Goal: Task Accomplishment & Management: Manage account settings

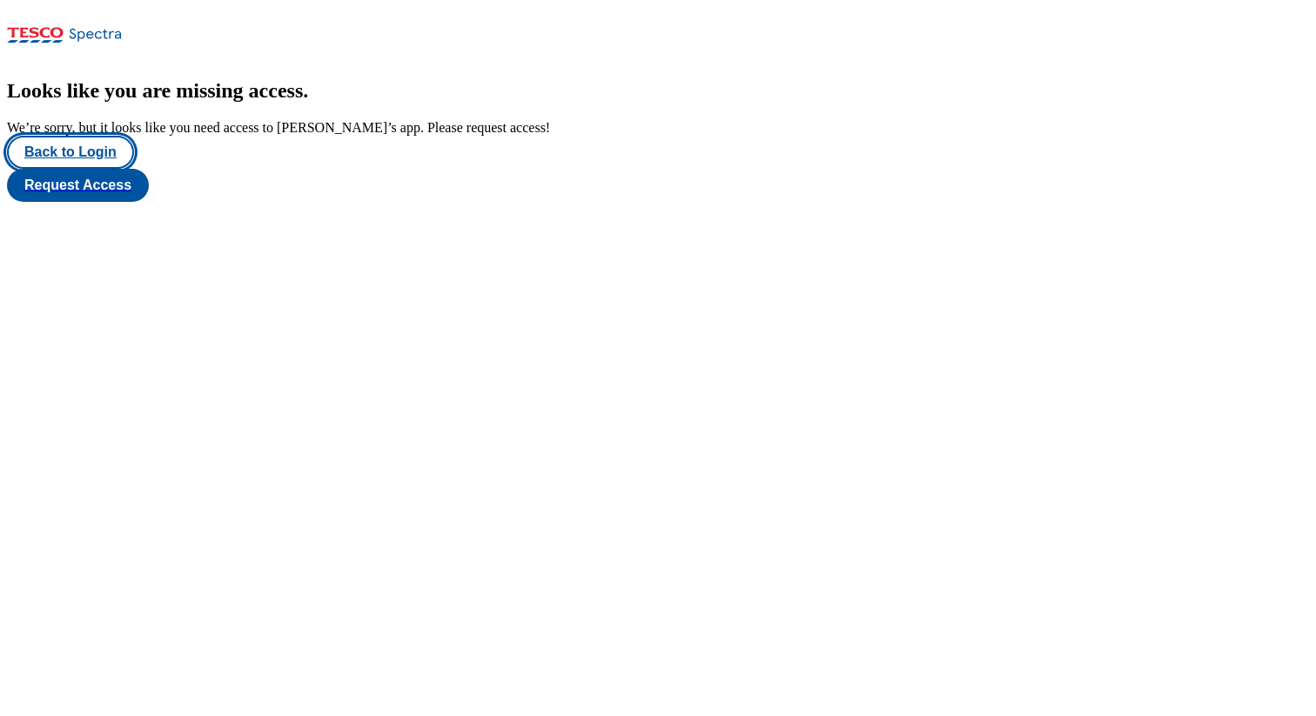
click at [81, 169] on button "Back to Login" at bounding box center [70, 152] width 127 height 33
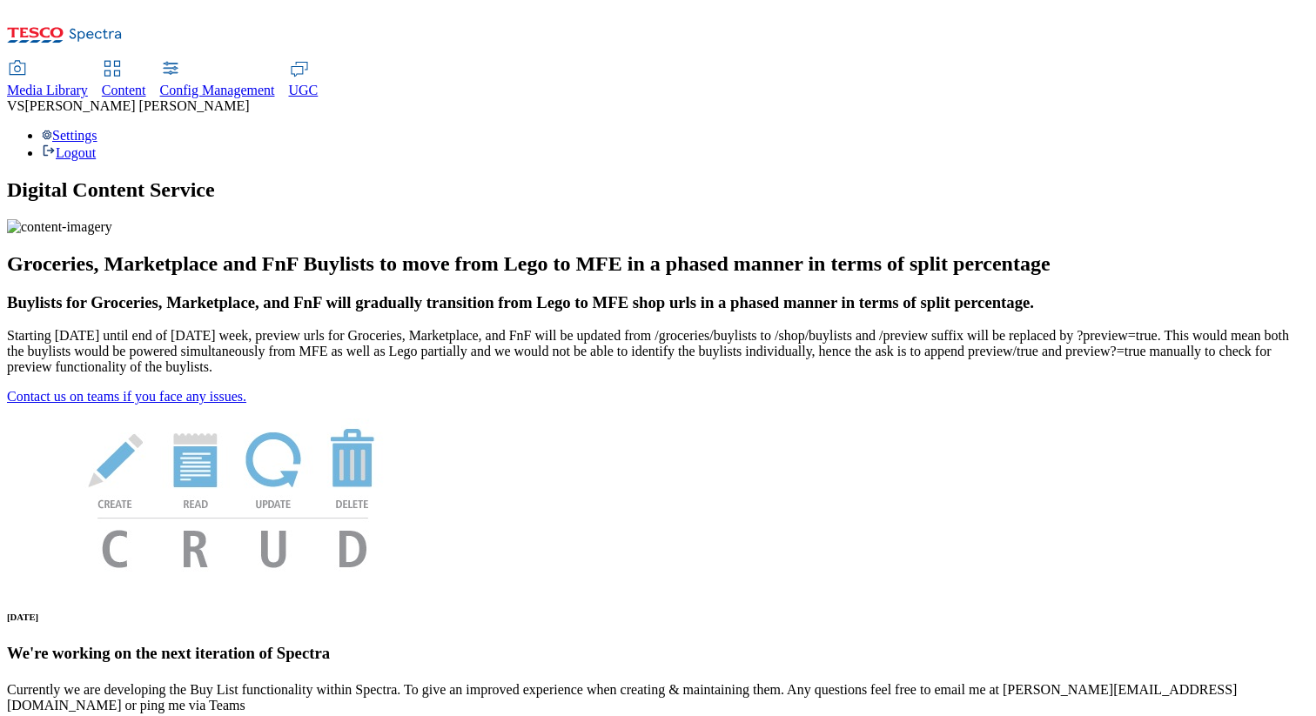
click at [146, 83] on span "Content" at bounding box center [124, 90] width 44 height 15
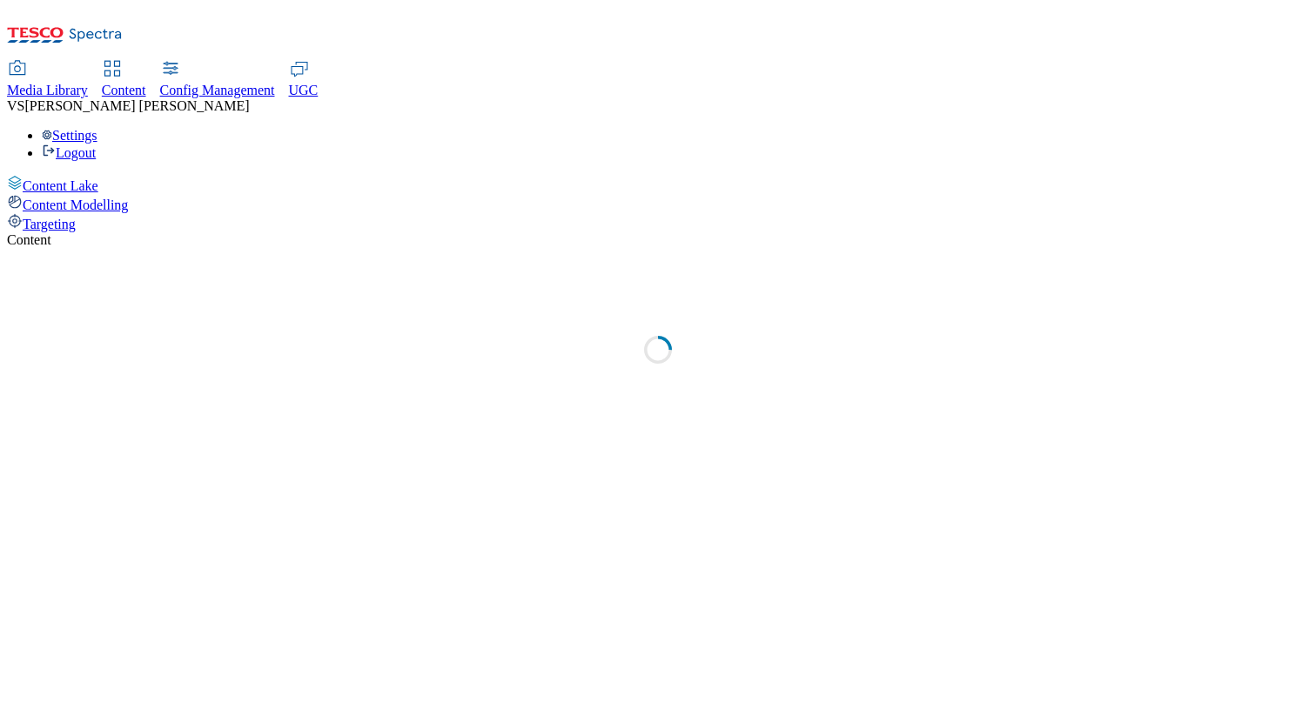
select select "group-comms"
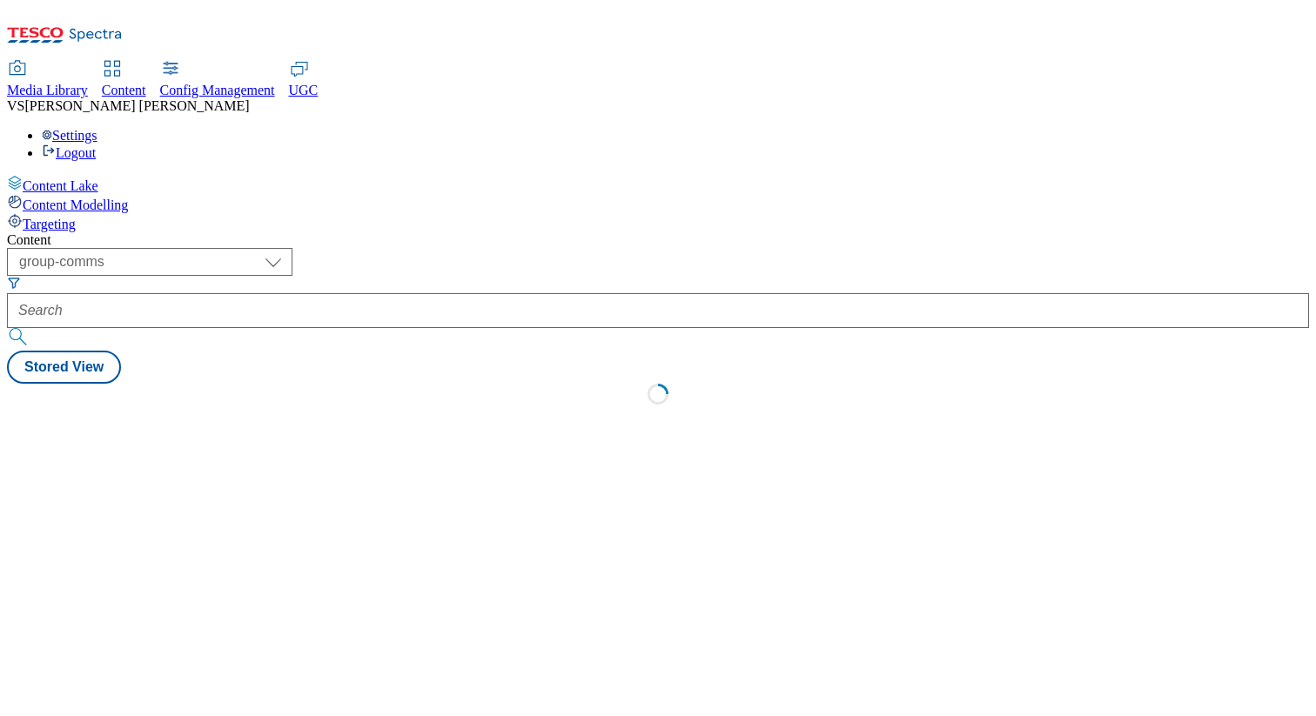
click at [136, 213] on div "Targeting" at bounding box center [658, 222] width 1302 height 19
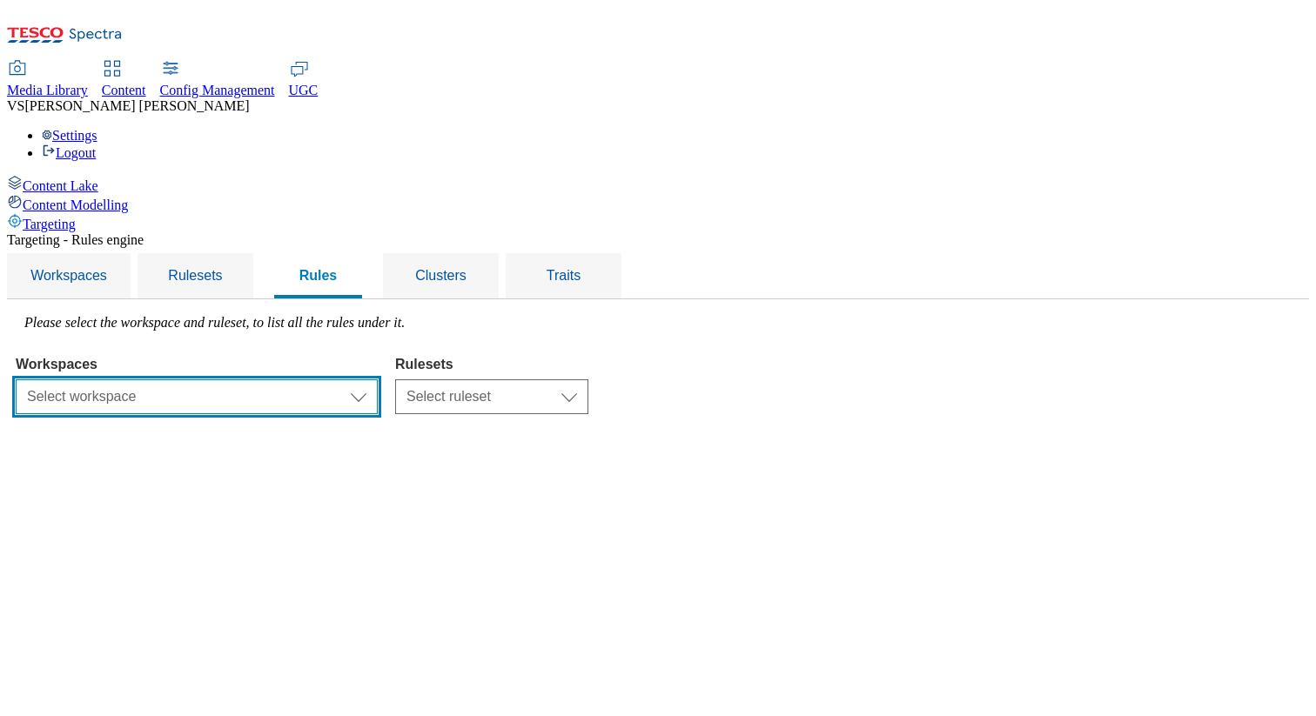
click at [349, 379] on select "Select workspace Test 20_sanity_august test 20th march Test_Sanity_28th_July Co…" at bounding box center [197, 396] width 362 height 35
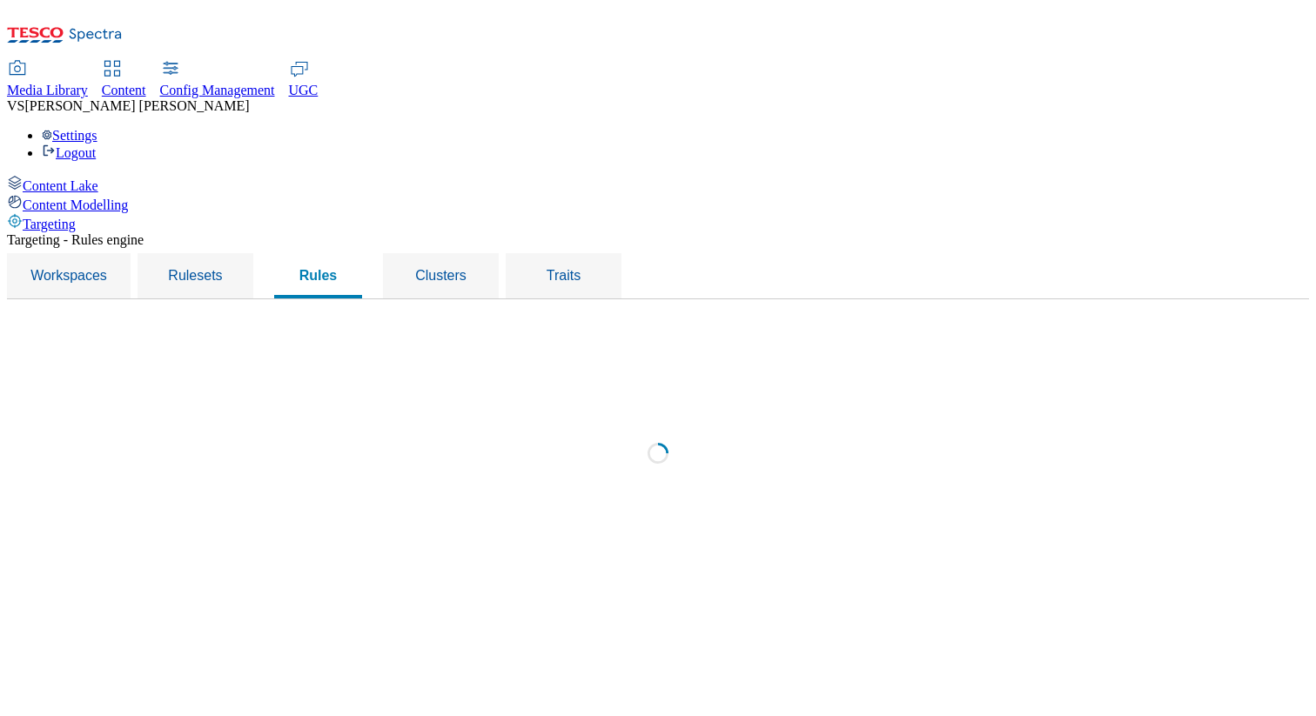
select select "426de785-2df4-4ad9-b697-e4532924c380"
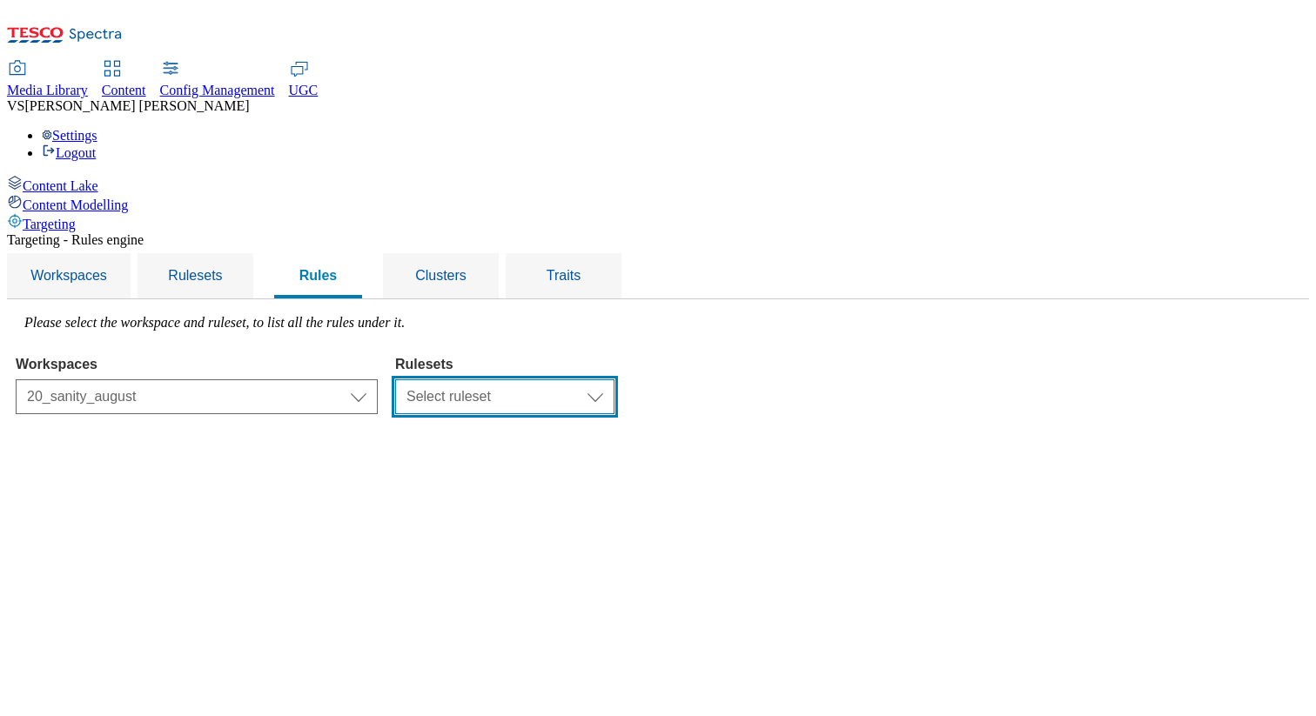
click at [614, 379] on select "Select ruleset 20_sanity_august test sanity 23rd june" at bounding box center [504, 396] width 219 height 35
select select "6e6b914b-3108-4288-b02f-51932298298e"
click at [613, 379] on select "Select ruleset 20_sanity_august test sanity 23rd june" at bounding box center [504, 396] width 219 height 35
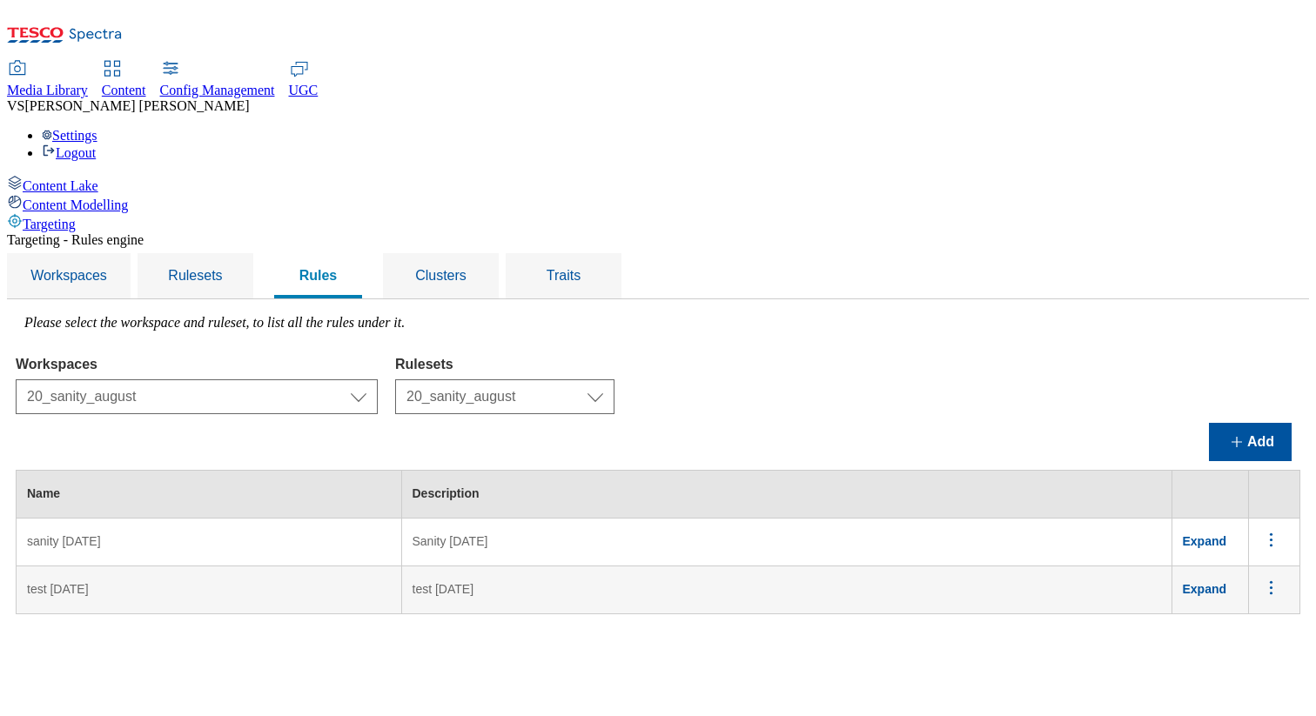
click at [1227, 534] on span "Expand" at bounding box center [1205, 541] width 44 height 14
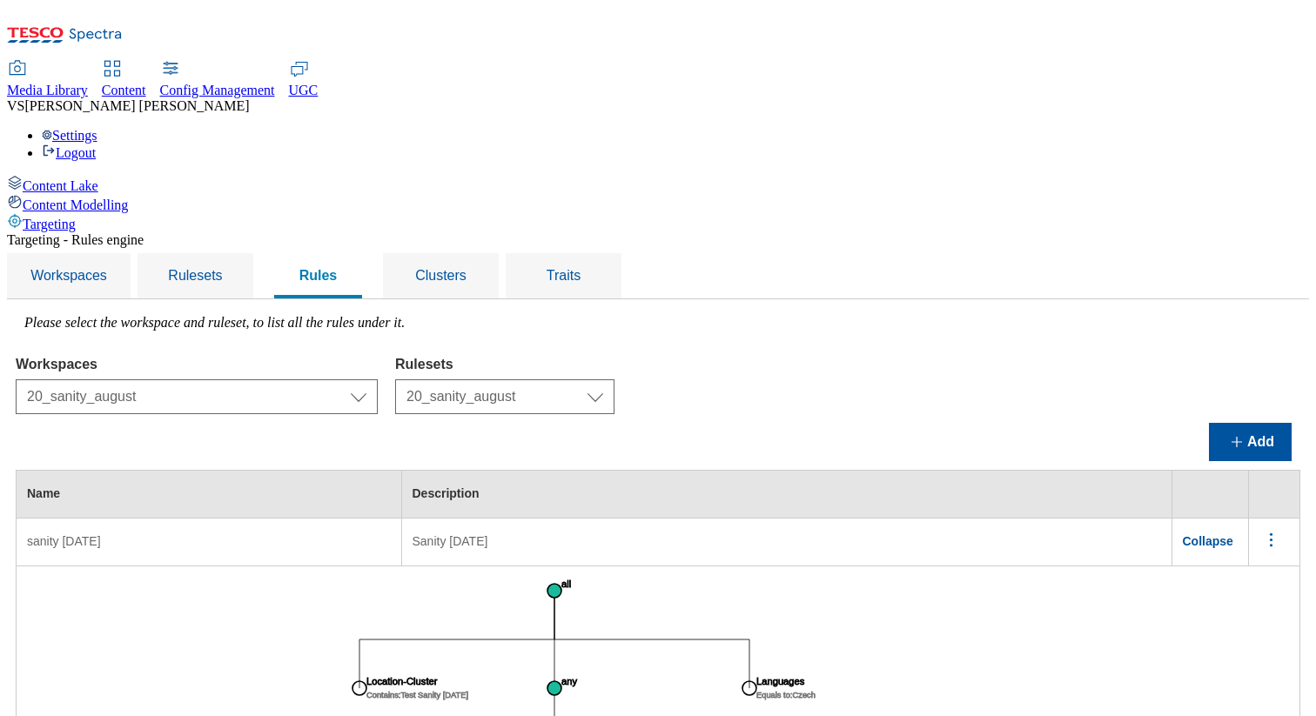
click at [1276, 529] on icon "menus" at bounding box center [1271, 540] width 22 height 22
click at [1247, 556] on span "Edit" at bounding box center [1247, 562] width 20 height 13
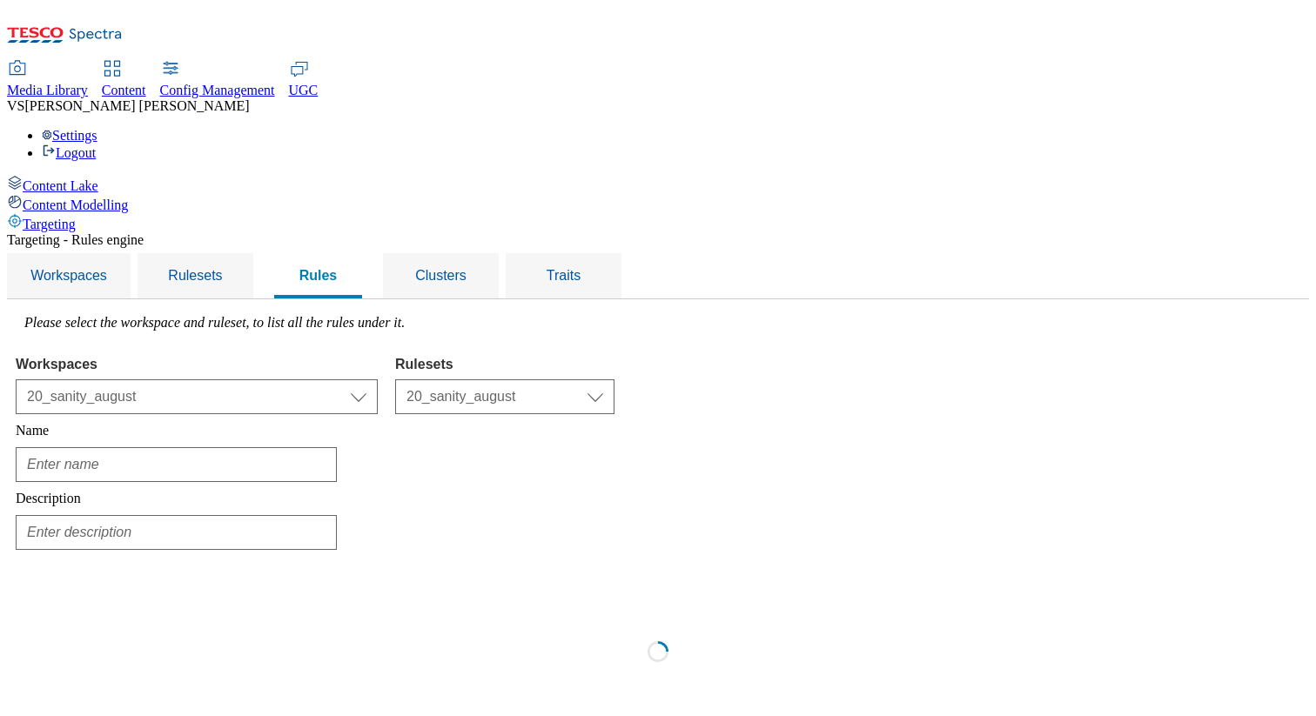
type input "sanity 23rd april"
type input "Sanity 4th June"
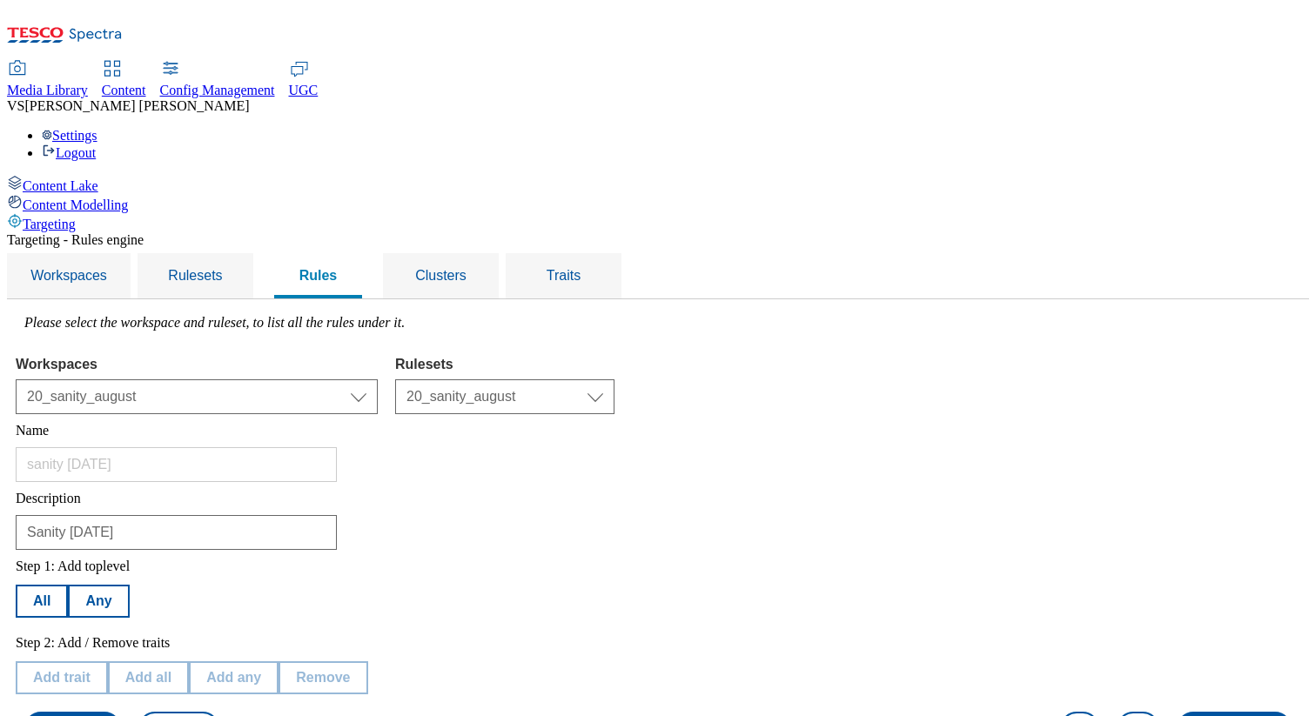
scroll to position [215, 0]
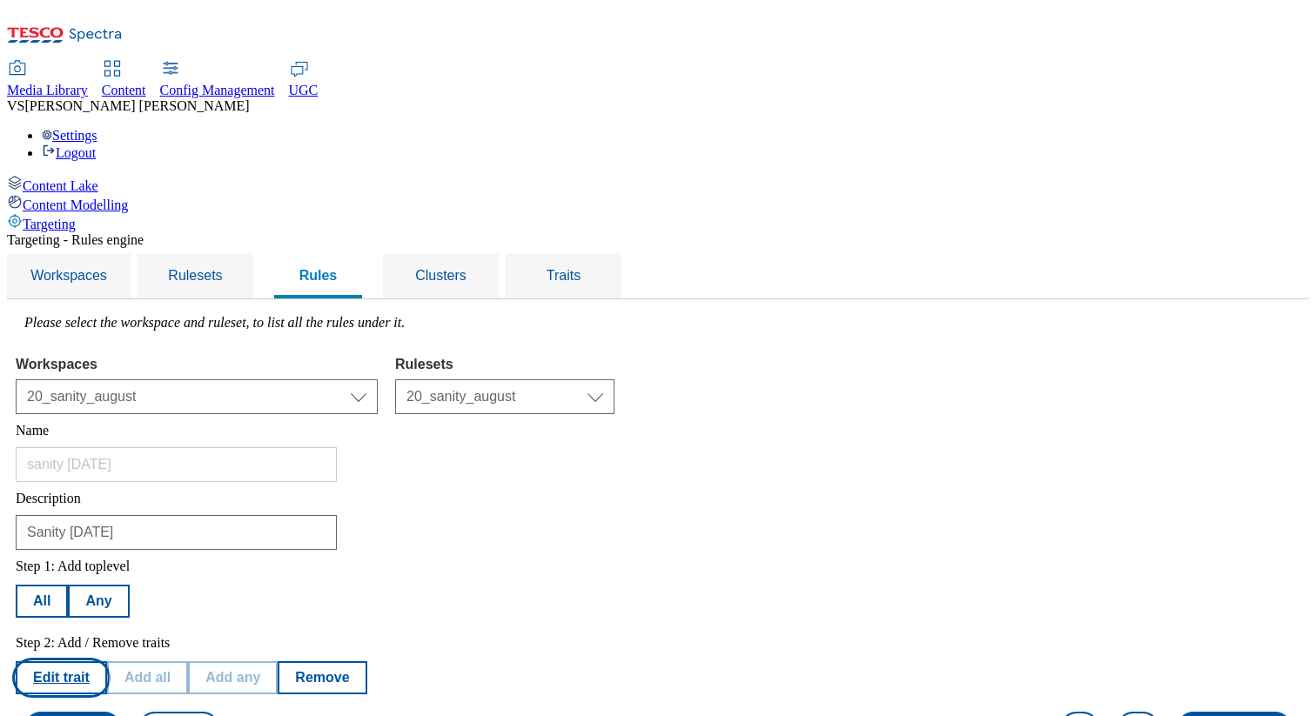
click at [107, 661] on button "Edit trait" at bounding box center [61, 677] width 91 height 33
select select "locationCluster"
select select "contains"
select select "94dd3e1f-f5f3-4e91-bb17-eaefb516b28a"
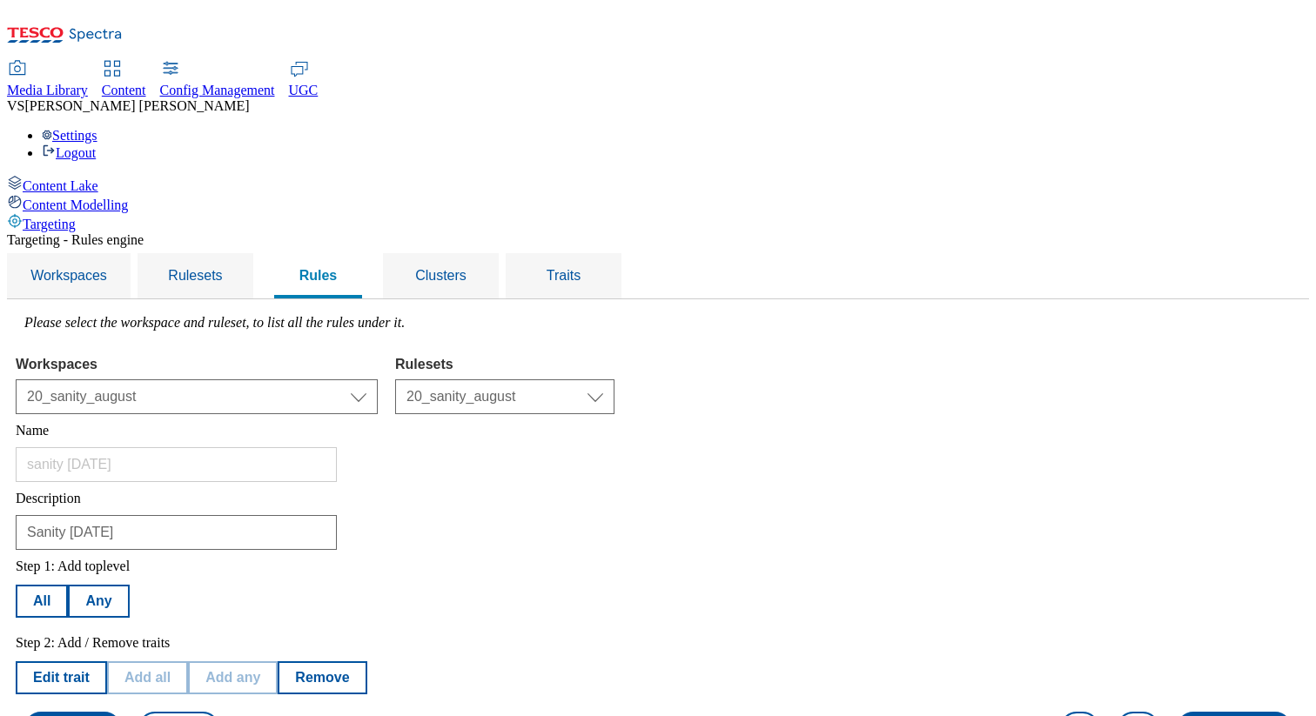
select select
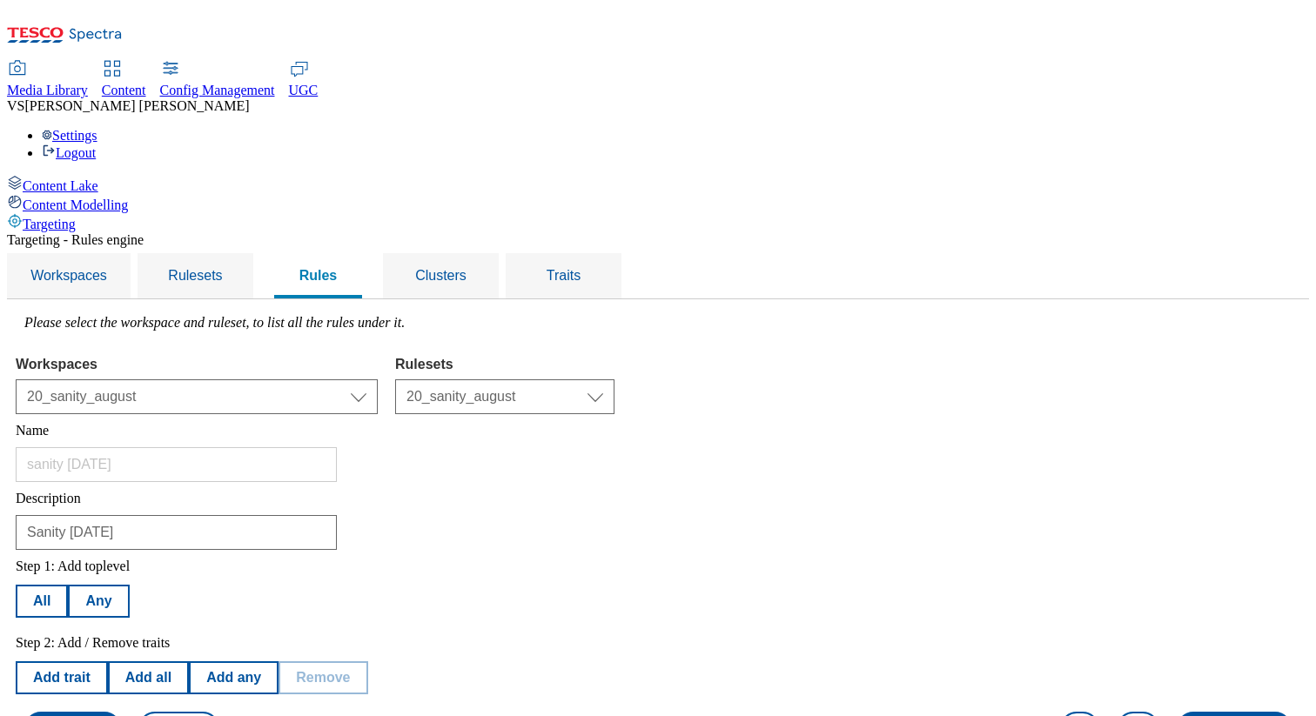
scroll to position [407, 0]
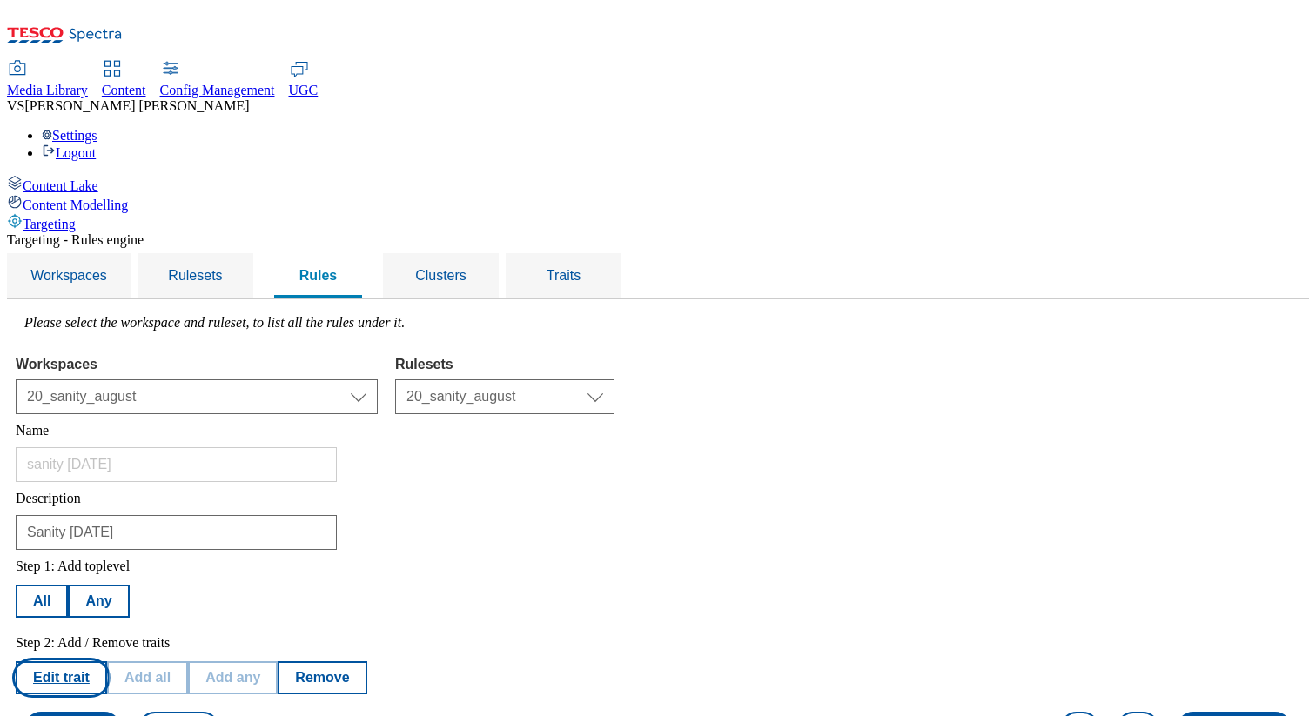
click at [107, 661] on button "Edit trait" at bounding box center [61, 677] width 91 height 33
select select "languages"
select select "equals"
select select "cs_CZ"
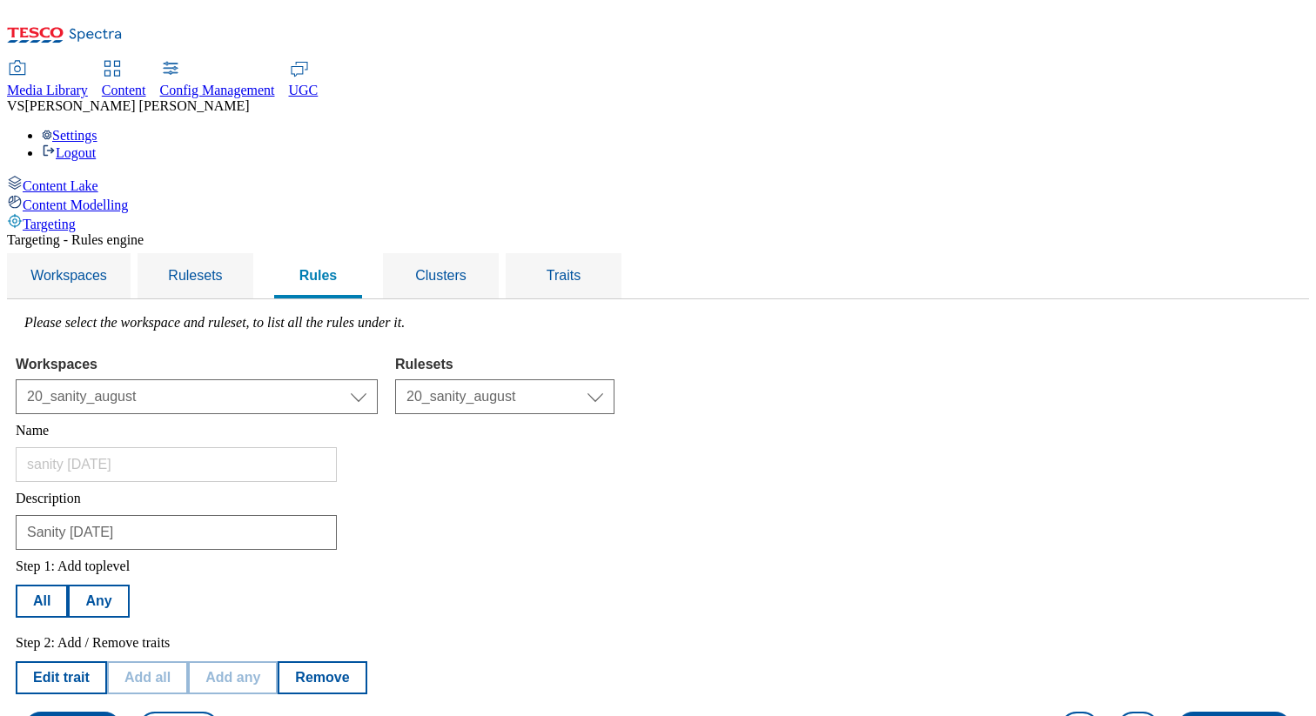
select select
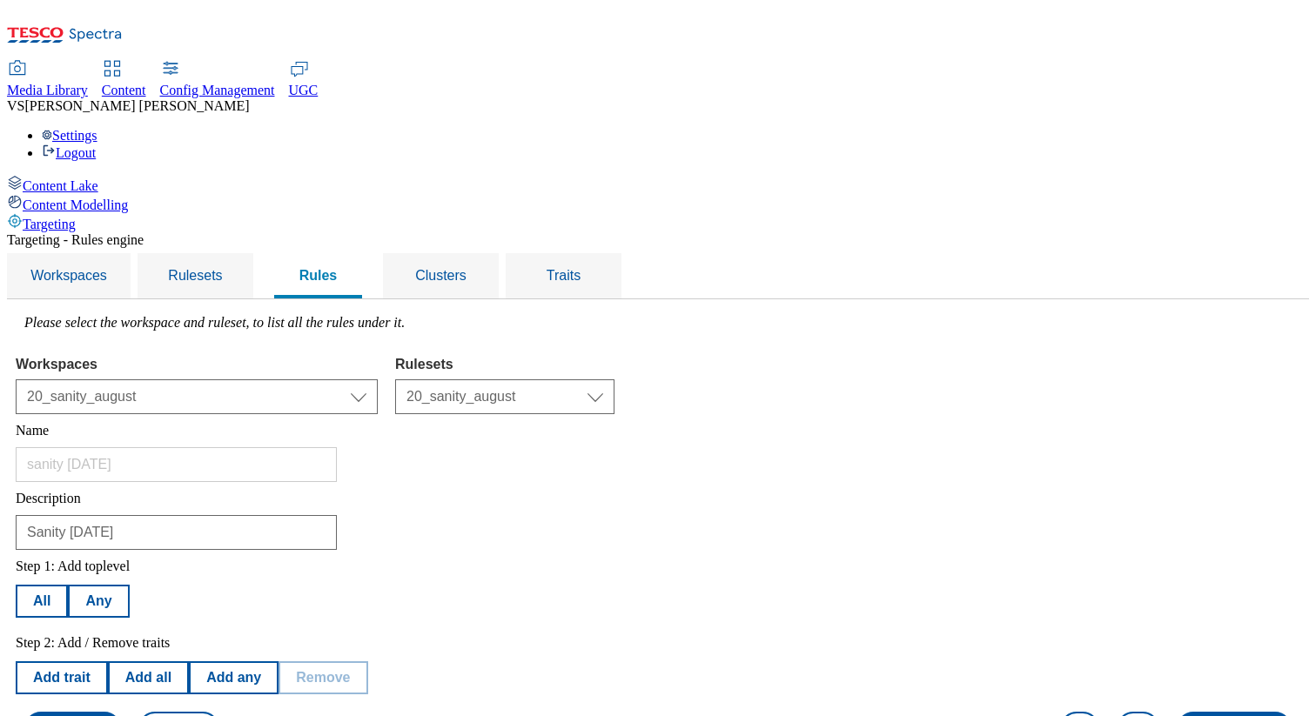
select select "os"
select select "equals"
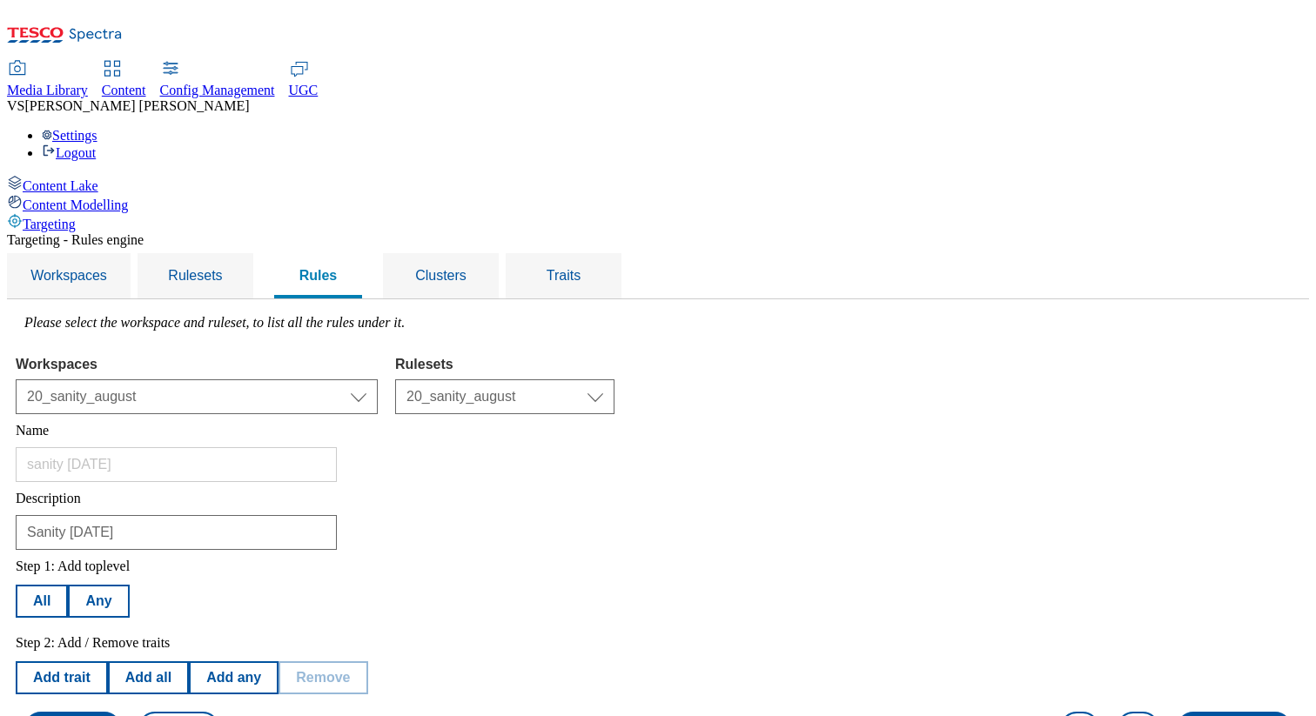
select select "Android"
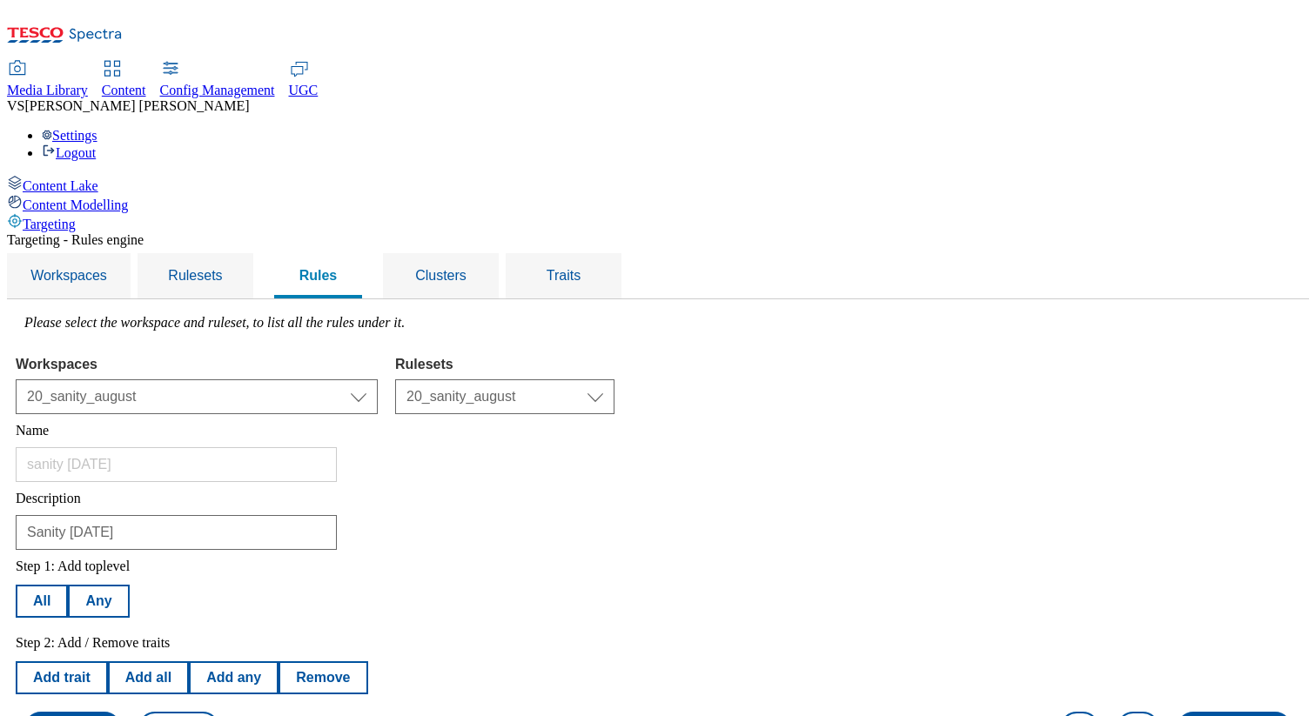
scroll to position [172, 0]
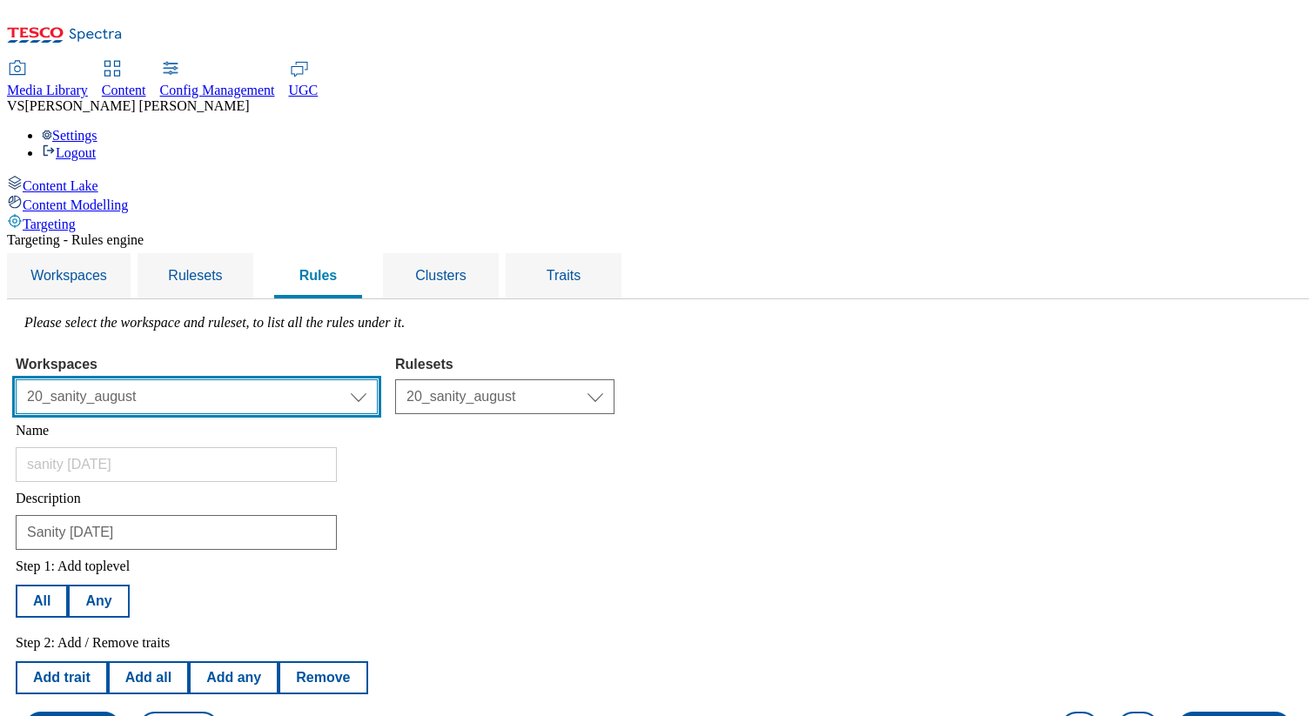
click at [378, 379] on select "Select workspace Test 20_sanity_august test 20th march Test_Sanity_28th_July Co…" at bounding box center [197, 396] width 362 height 35
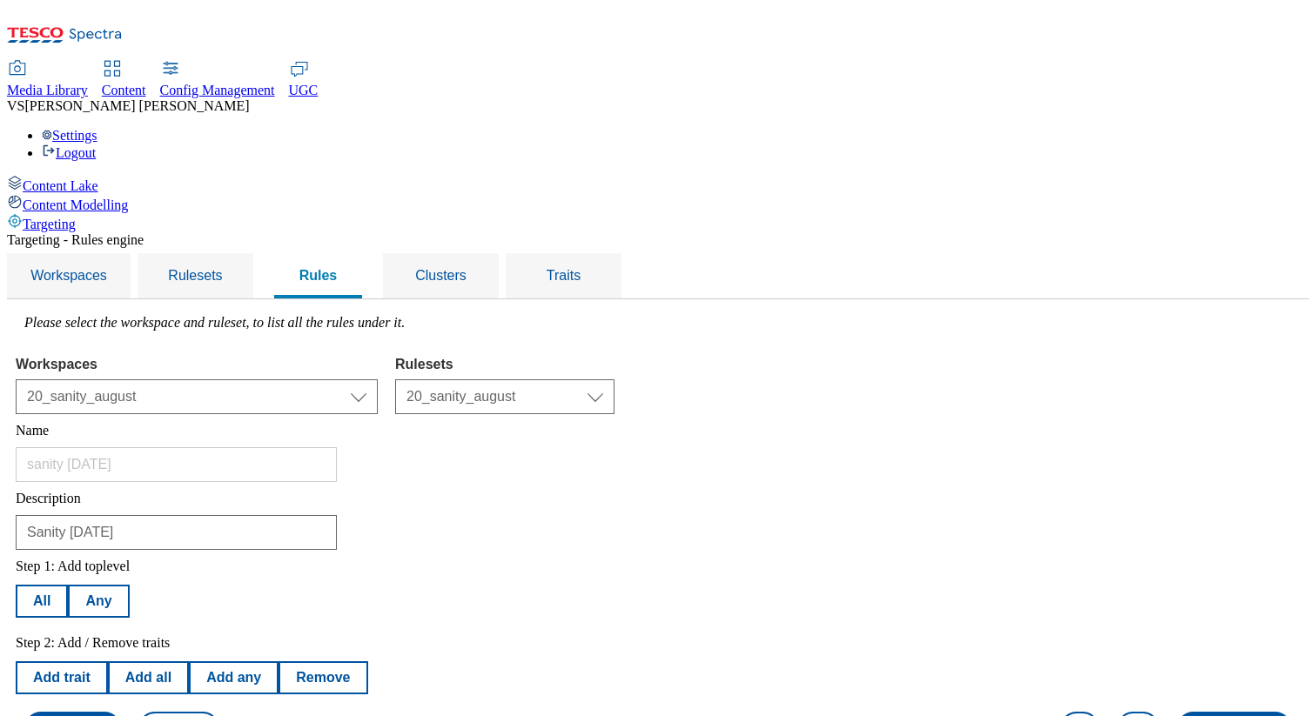
scroll to position [0, 0]
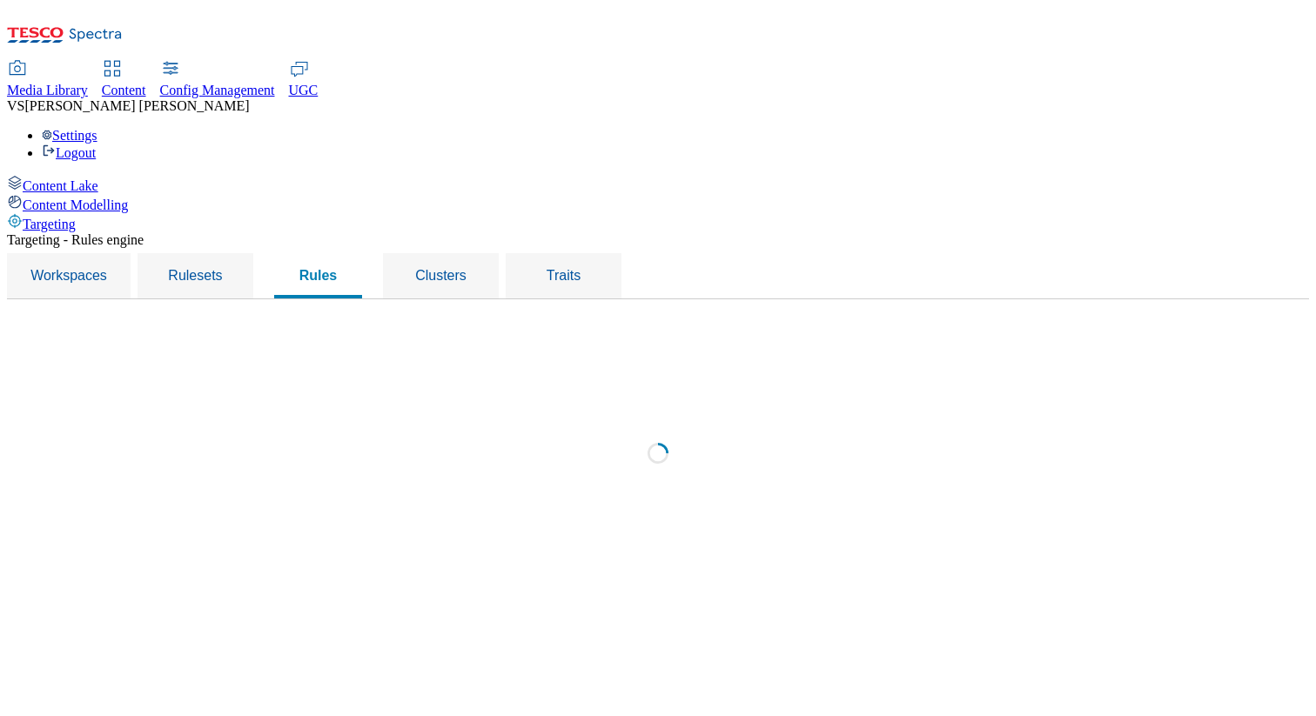
select select "4613c03b-e159-4d91-b31e-daf7539e7bf7"
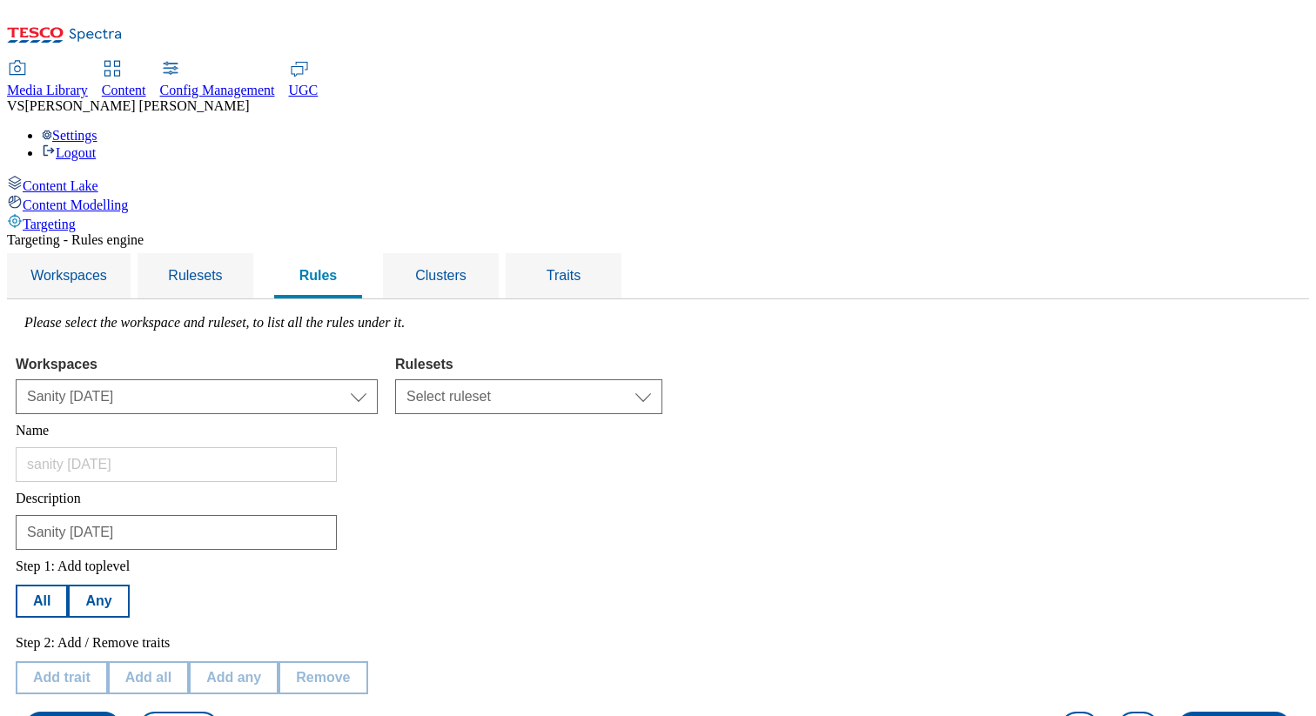
scroll to position [160, 0]
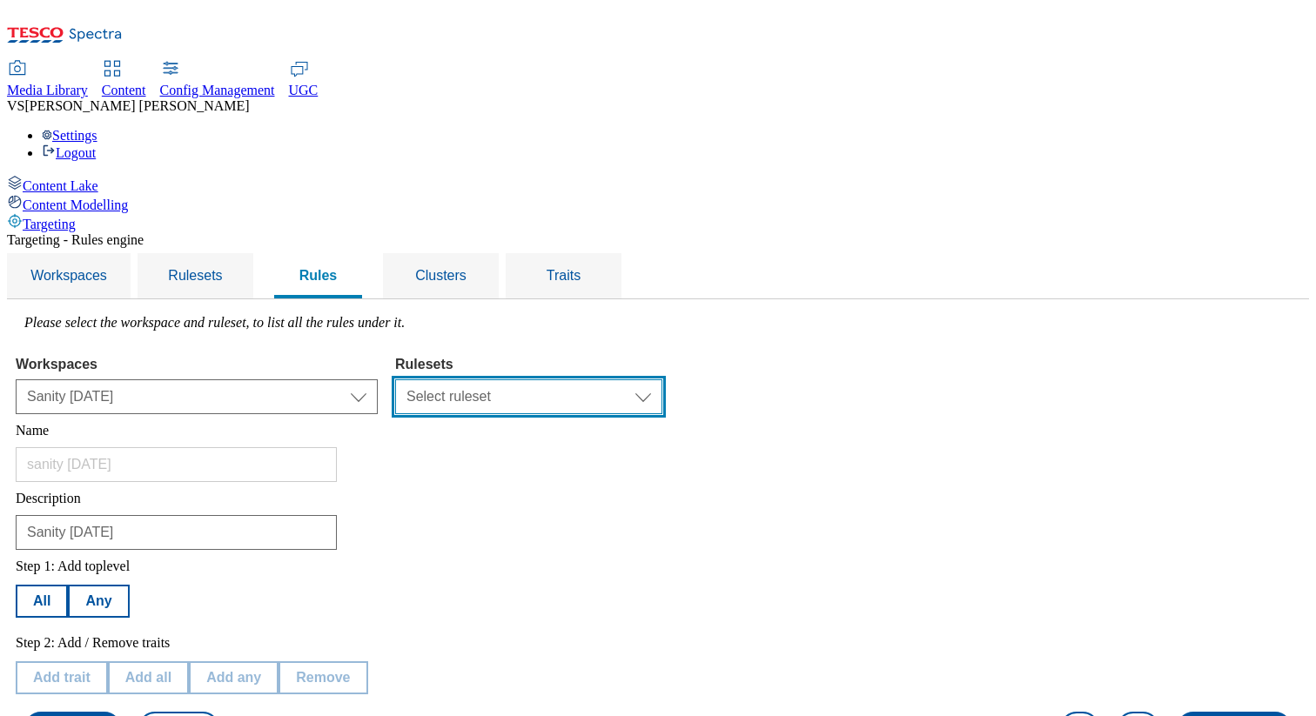
click at [662, 379] on select "Select ruleset August Sanity 5th March Sanity 6 August Sanity Sanity 25 sept Aug" at bounding box center [528, 396] width 267 height 35
select select "9555b8e3-5a4f-4ec1-adfa-1e25877c3f03"
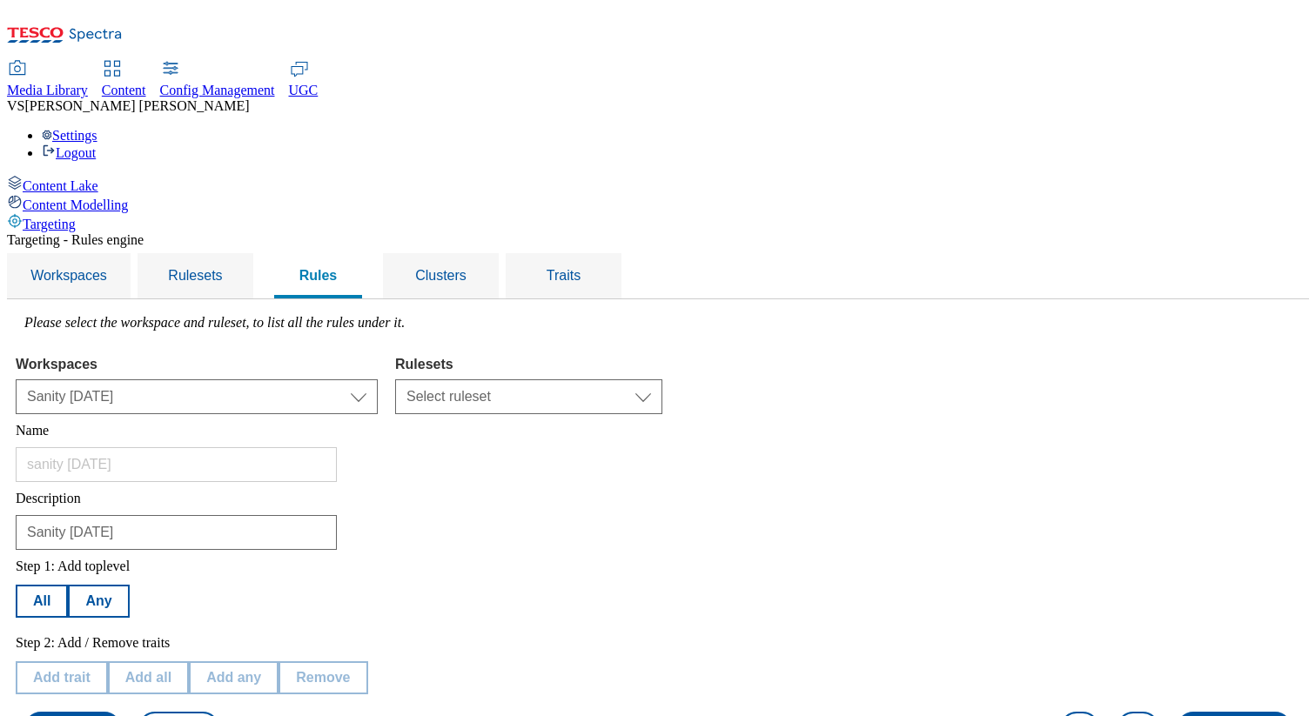
click at [613, 379] on select "Select ruleset August Sanity 5th March Sanity 6 August Sanity Sanity 25 sept Aug" at bounding box center [528, 396] width 267 height 35
click at [218, 712] on button "Cancel" at bounding box center [178, 728] width 80 height 33
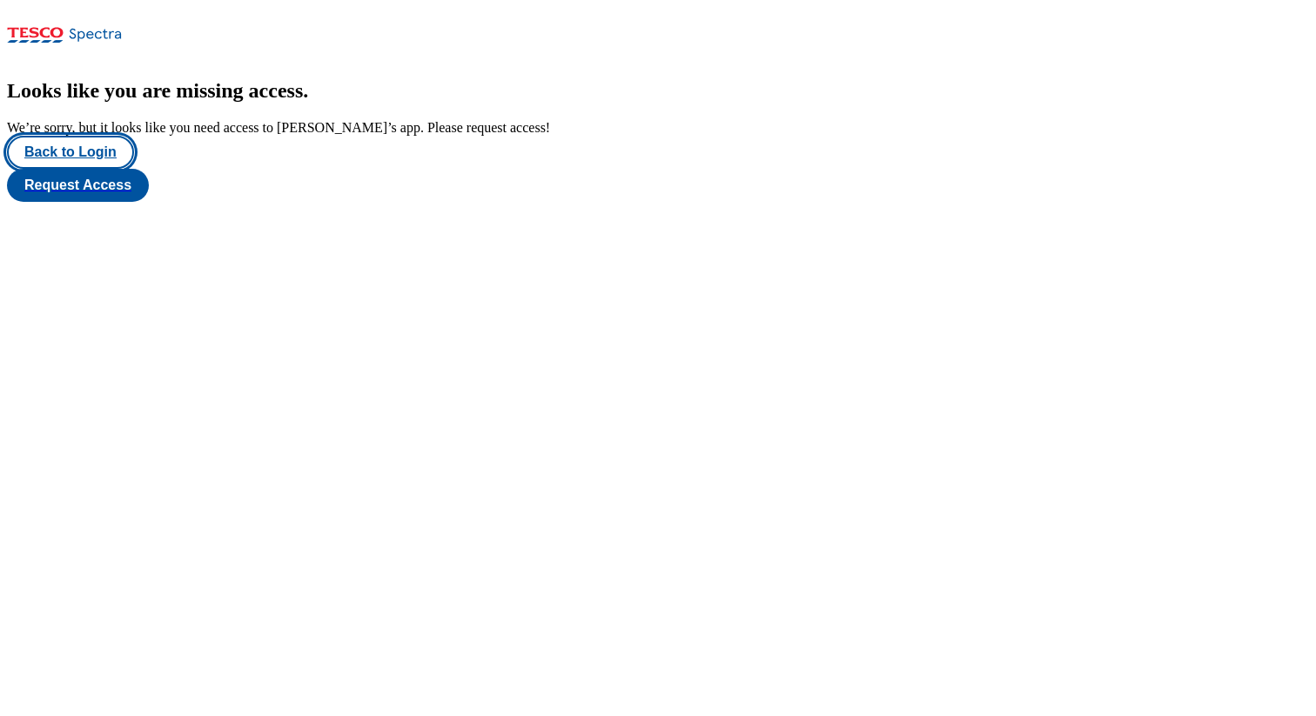
click at [94, 169] on button "Back to Login" at bounding box center [70, 152] width 127 height 33
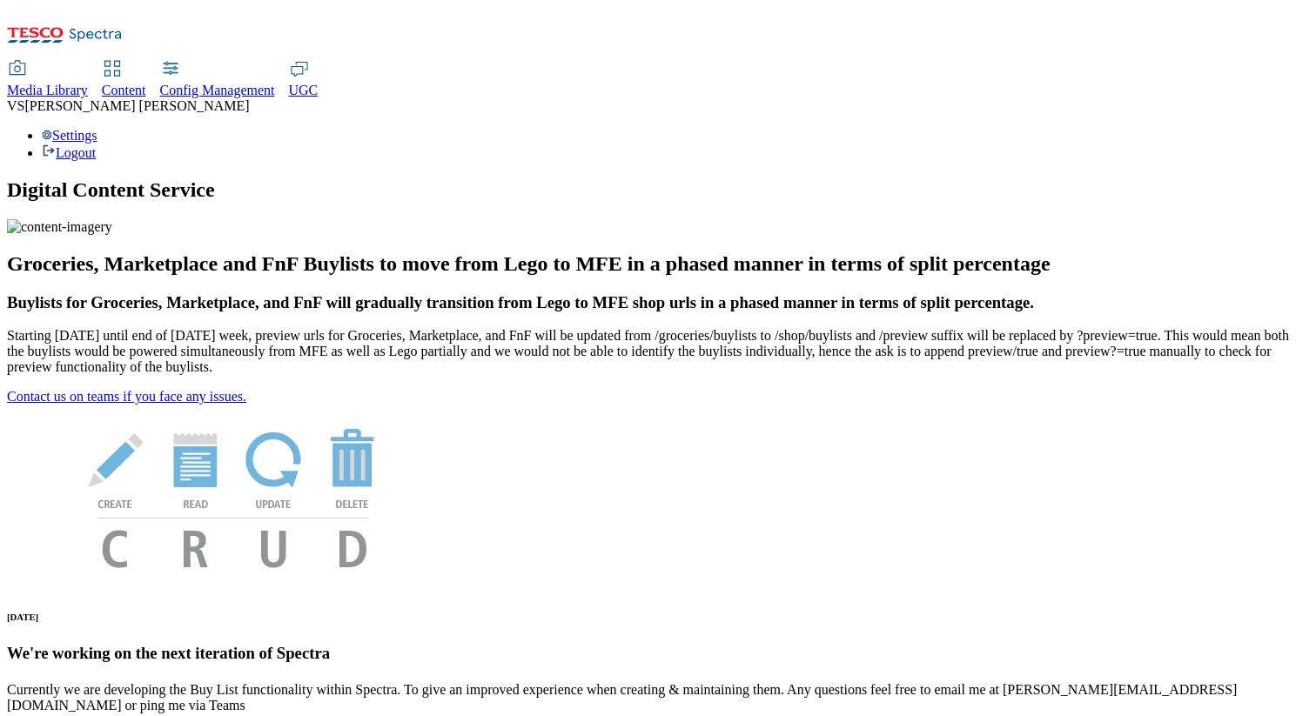
click at [1247, 128] on div "Settings Logout" at bounding box center [658, 144] width 1302 height 33
click at [97, 128] on link "Settings" at bounding box center [70, 135] width 56 height 15
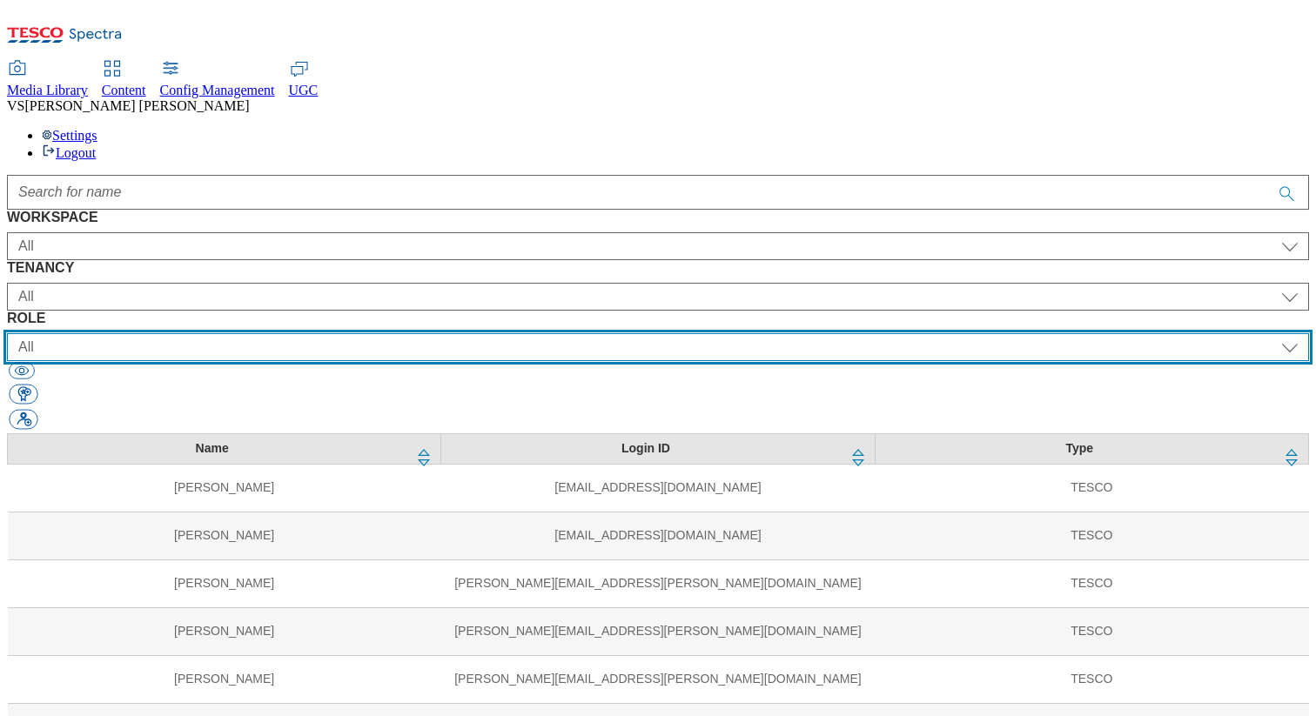
click at [802, 333] on select "All content_designer content_editor content_read developer guest media_admin mo…" at bounding box center [658, 347] width 1302 height 28
click at [760, 333] on select "All content_designer content_editor content_read developer guest media_admin mo…" at bounding box center [658, 347] width 1302 height 28
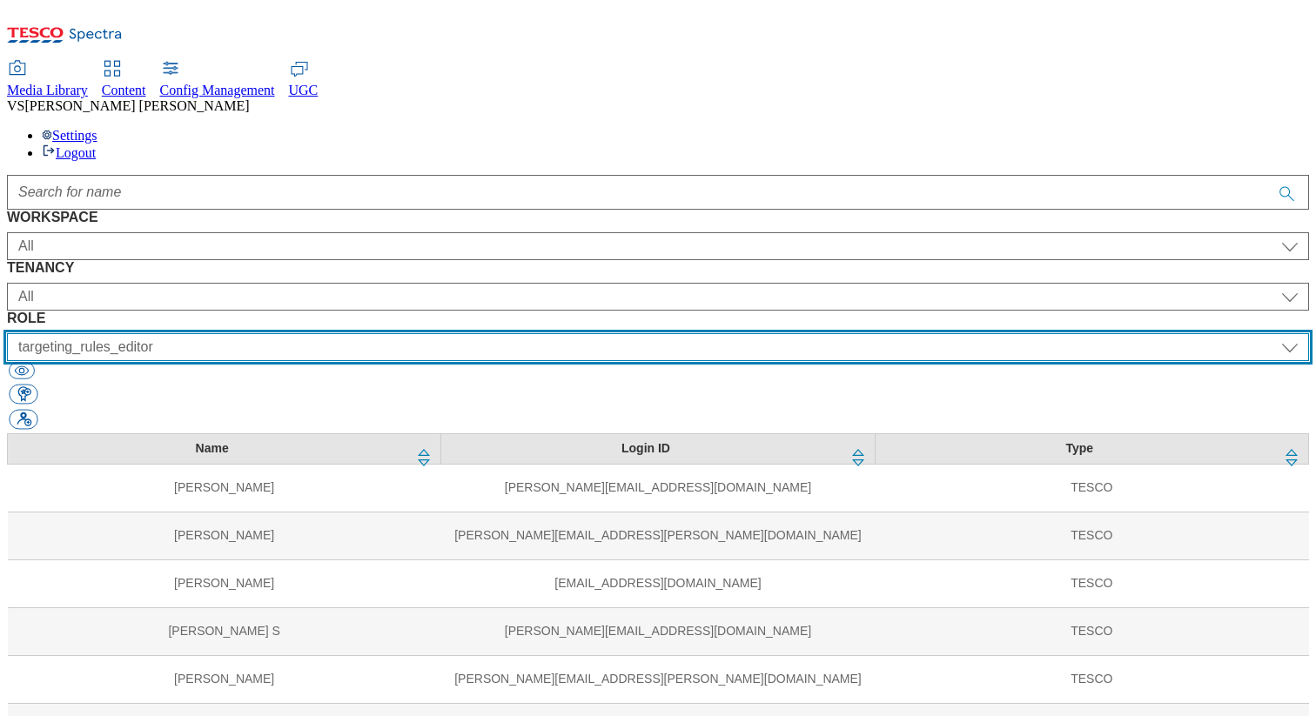
click at [822, 333] on select "All content_designer content_editor content_read developer guest media_admin mo…" at bounding box center [658, 347] width 1302 height 28
click at [760, 333] on select "All content_designer content_editor content_read developer guest media_admin mo…" at bounding box center [658, 347] width 1302 height 28
click at [823, 333] on select "All content_designer content_editor content_read developer guest media_admin mo…" at bounding box center [658, 347] width 1302 height 28
click at [760, 333] on select "All content_designer content_editor content_read developer guest media_admin mo…" at bounding box center [658, 347] width 1302 height 28
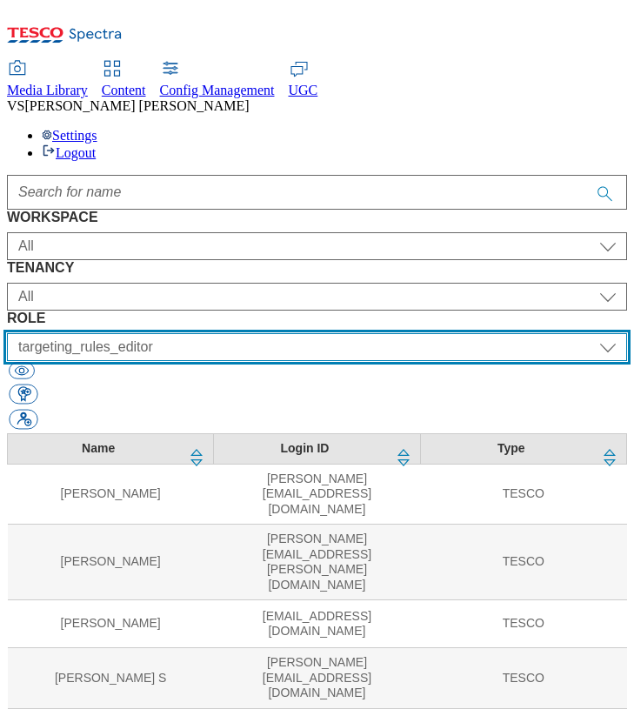
click at [451, 333] on select "All content_designer content_editor content_read developer guest media_admin mo…" at bounding box center [317, 347] width 620 height 28
click at [336, 333] on select "All content_designer content_editor content_read developer guest media_admin mo…" at bounding box center [317, 347] width 620 height 28
click at [451, 333] on select "All content_designer content_editor content_read developer guest media_admin mo…" at bounding box center [317, 347] width 620 height 28
click at [336, 333] on select "All content_designer content_editor content_read developer guest media_admin mo…" at bounding box center [317, 347] width 620 height 28
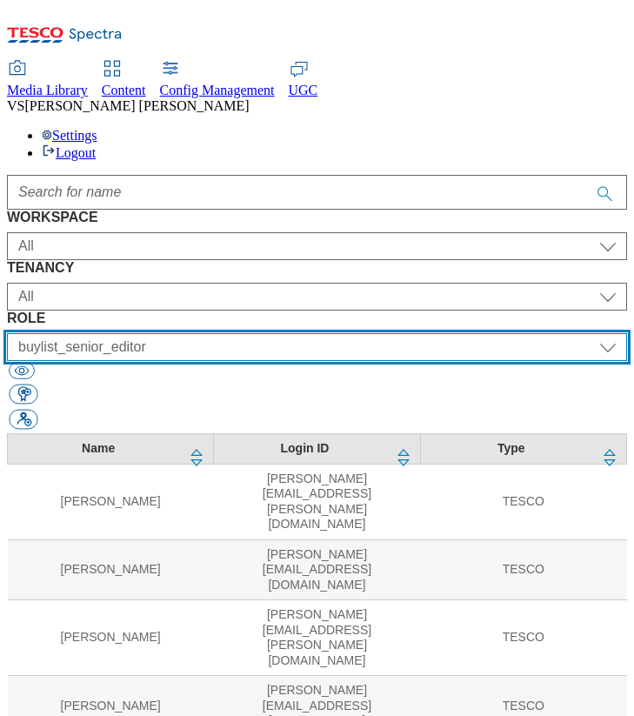
click at [439, 333] on select "All content_designer content_editor content_read developer guest media_admin mo…" at bounding box center [317, 347] width 620 height 28
select select "targeting_rules_editor"
click at [336, 333] on select "All content_designer content_editor content_read developer guest media_admin mo…" at bounding box center [317, 347] width 620 height 28
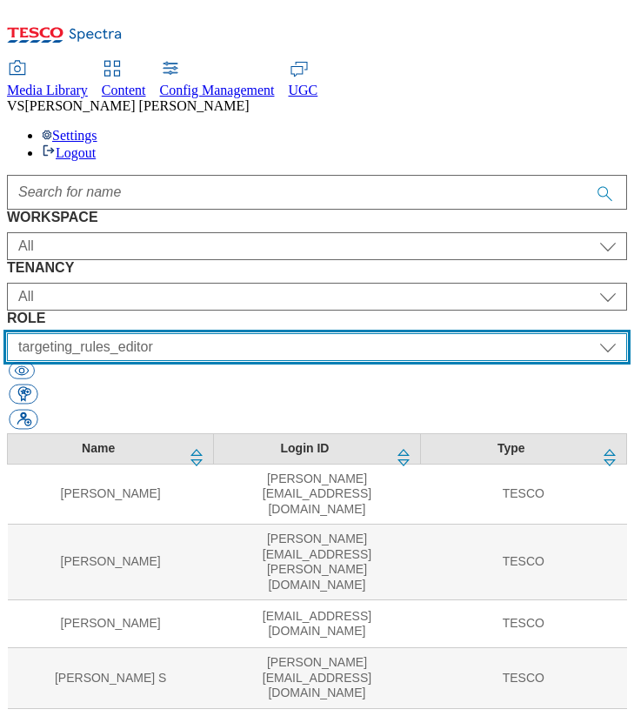
scroll to position [1123, 0]
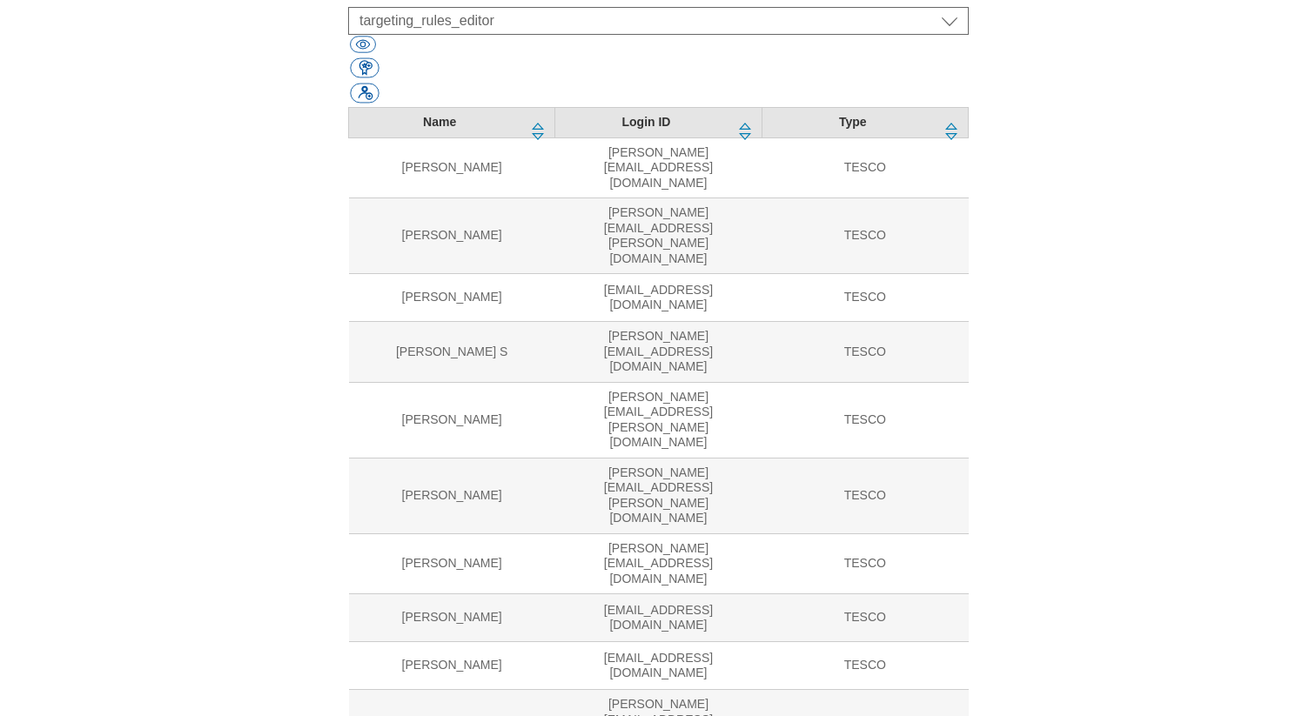
scroll to position [1079, 0]
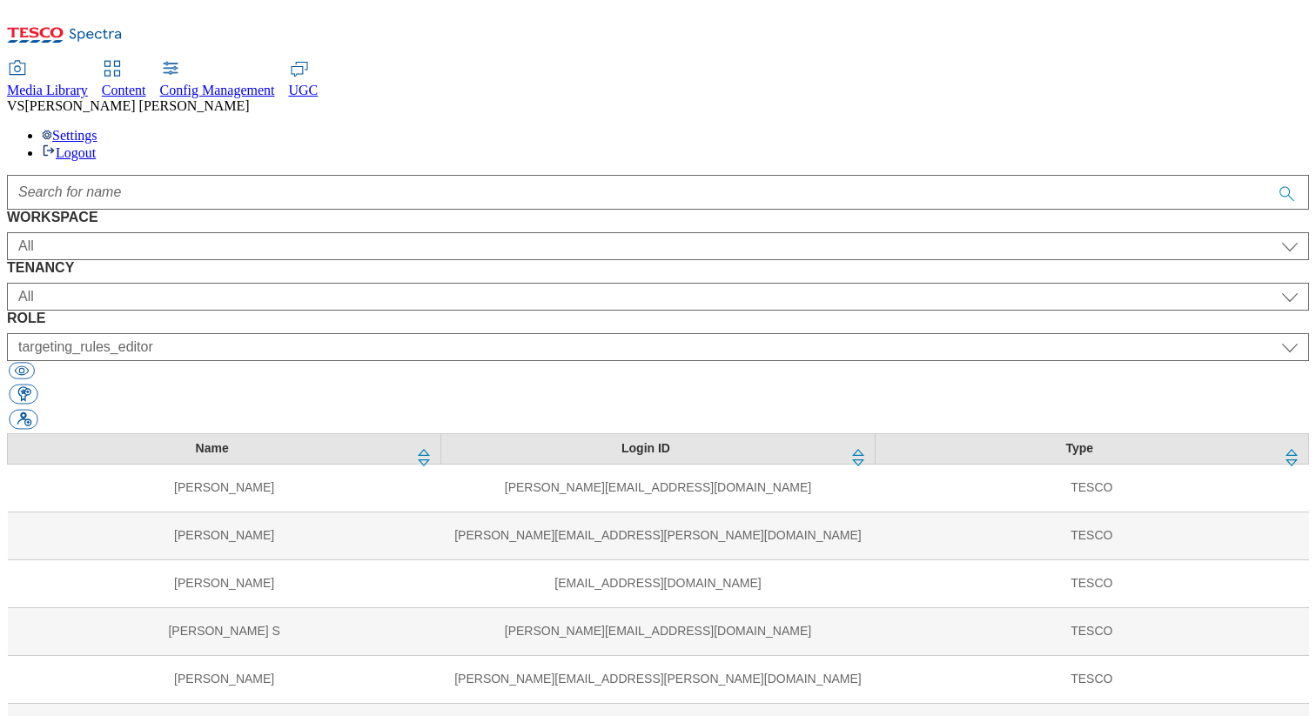
scroll to position [0, 0]
